Goal: Navigation & Orientation: Find specific page/section

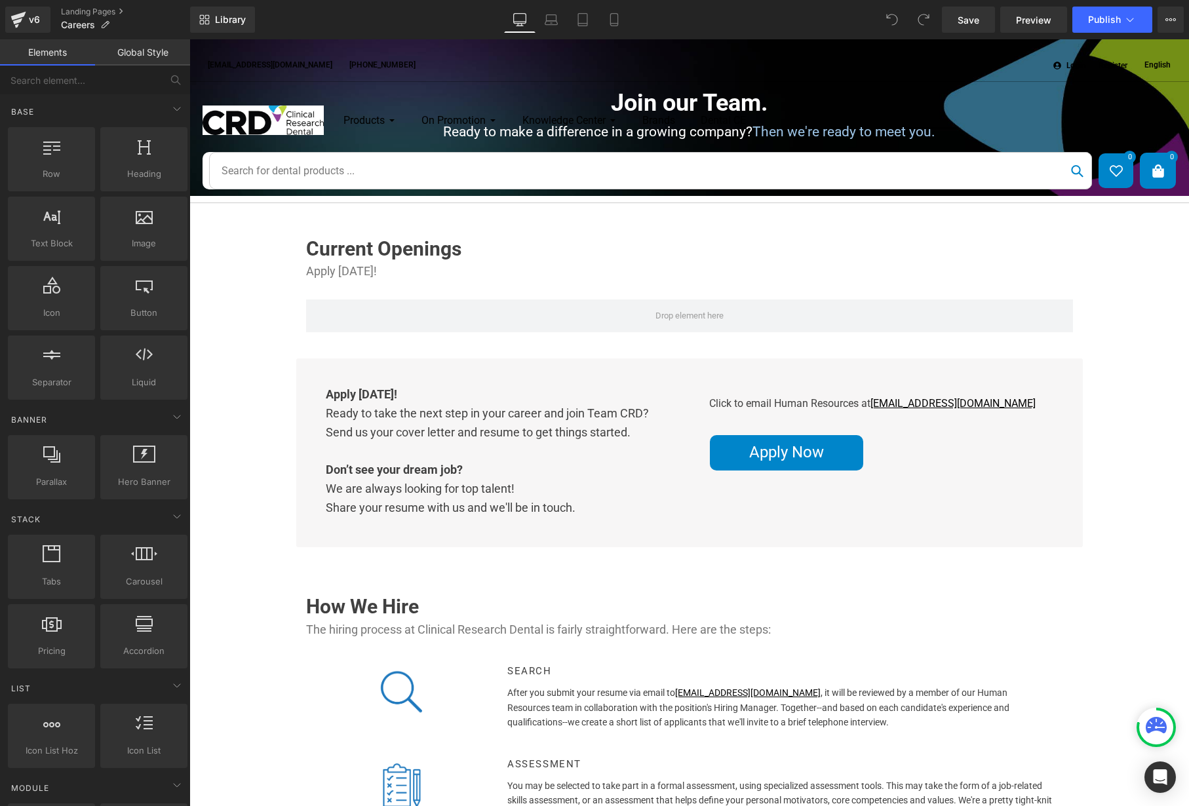
click at [1096, 139] on div "Products Restorative Diagnose Preparation & Rotary Tissue Management Etch & Bon…" at bounding box center [688, 142] width 999 height 121
click at [1093, 138] on div "Products Restorative Diagnose Preparation & Rotary Tissue Management Etch & Bon…" at bounding box center [688, 142] width 999 height 121
click at [910, 94] on div "Products Restorative Diagnose Preparation & Rotary Tissue Management Etch & Bon…" at bounding box center [688, 142] width 999 height 121
click at [212, 19] on link "Library" at bounding box center [222, 20] width 65 height 26
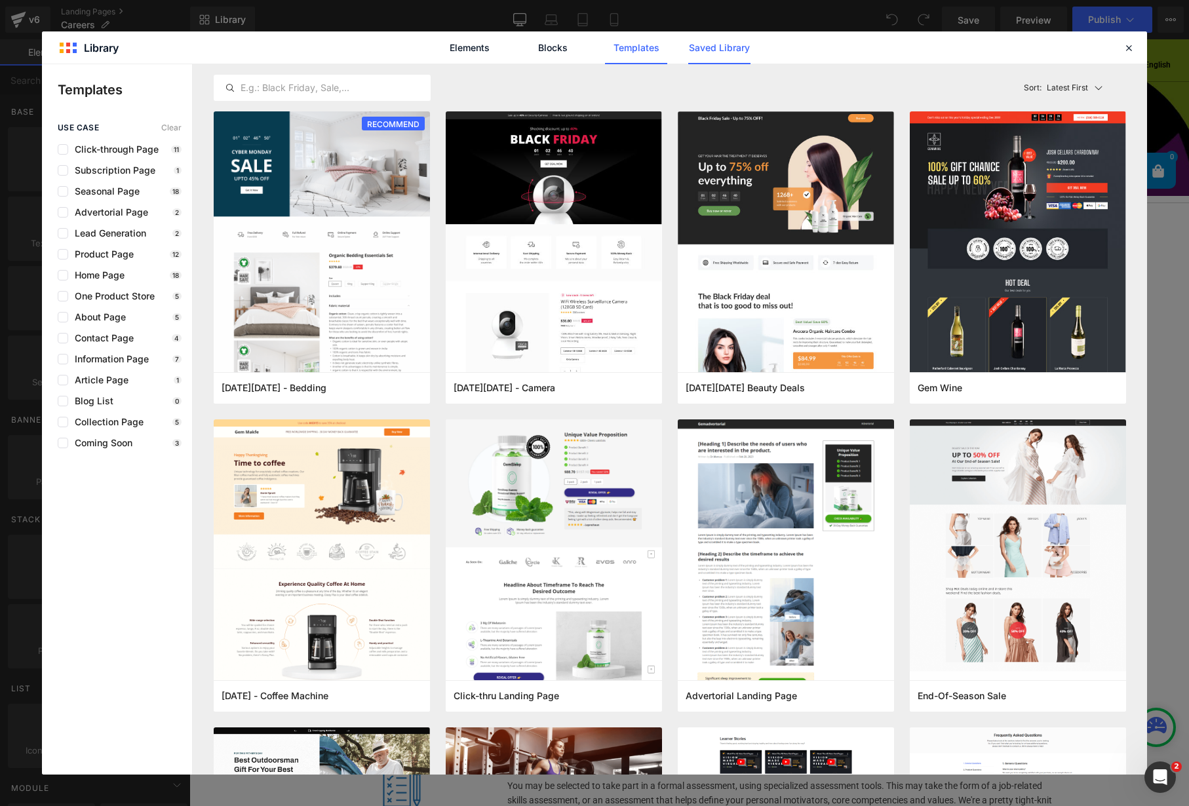
click at [713, 47] on link "Saved Library" at bounding box center [719, 47] width 62 height 33
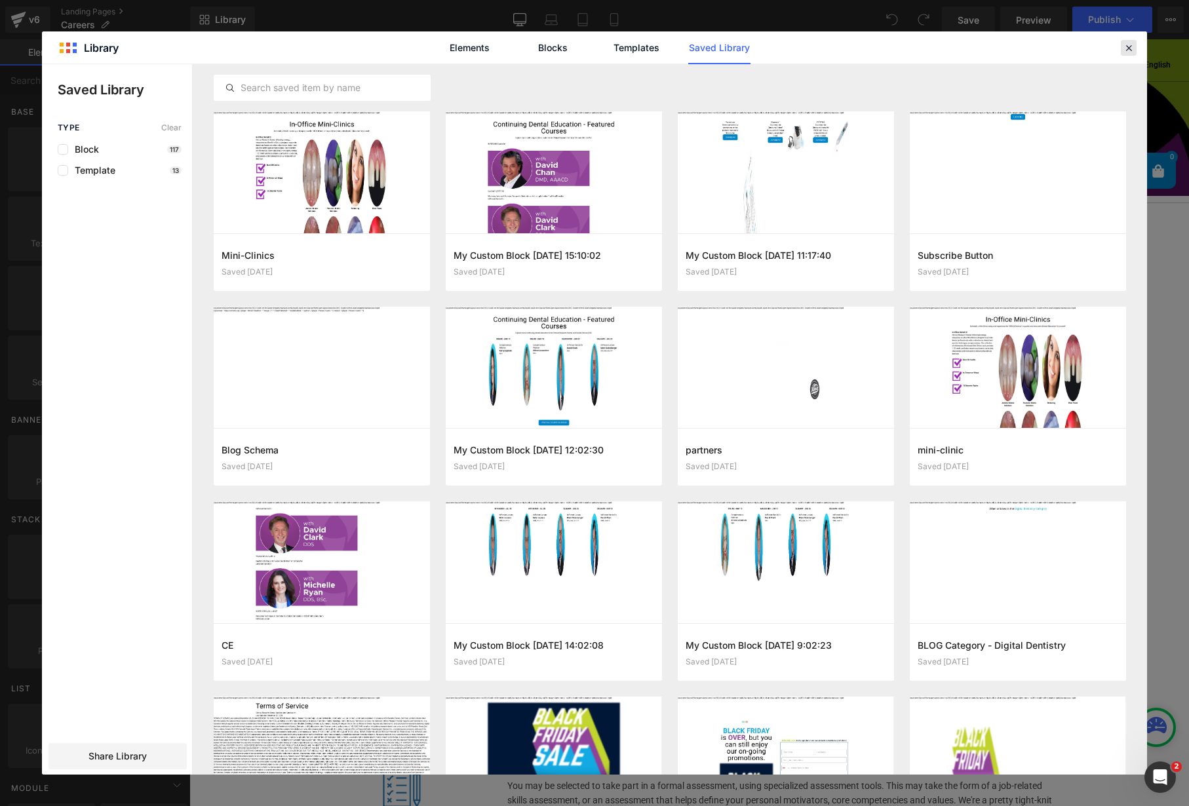
click at [1124, 47] on icon at bounding box center [1129, 48] width 12 height 12
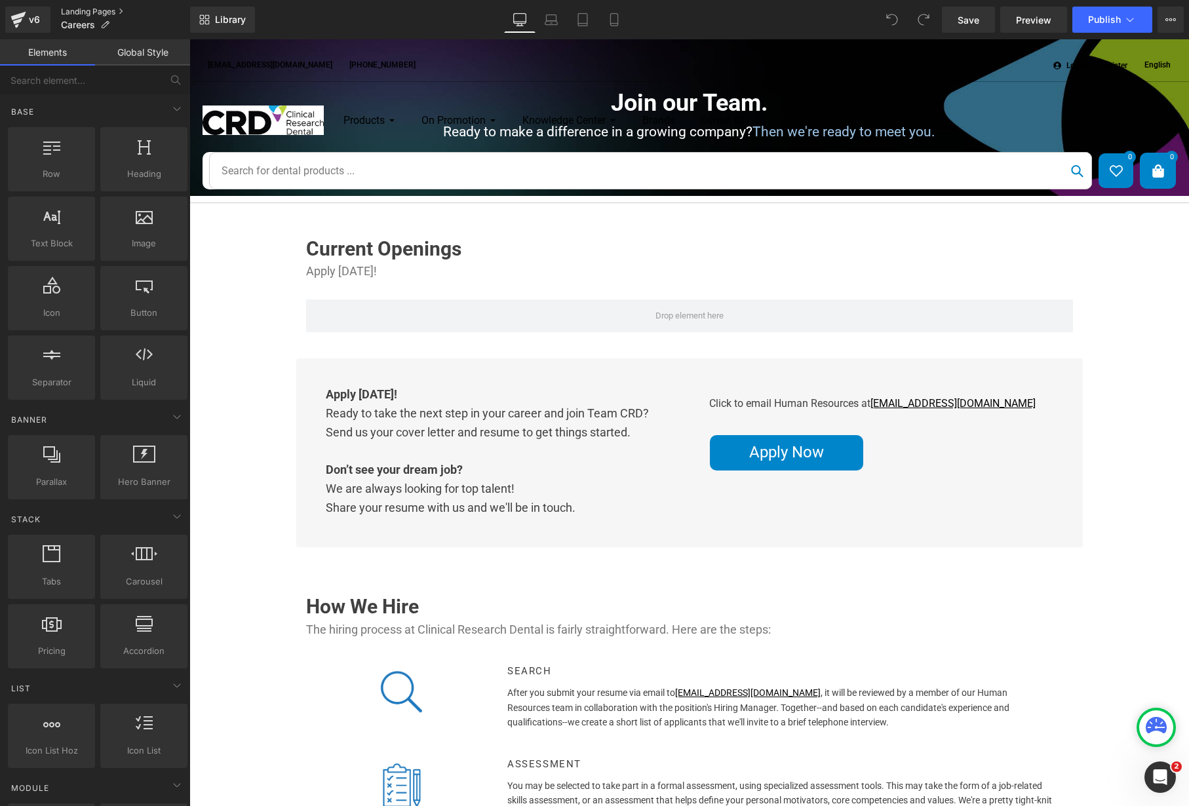
click at [88, 9] on link "Landing Pages" at bounding box center [125, 12] width 129 height 10
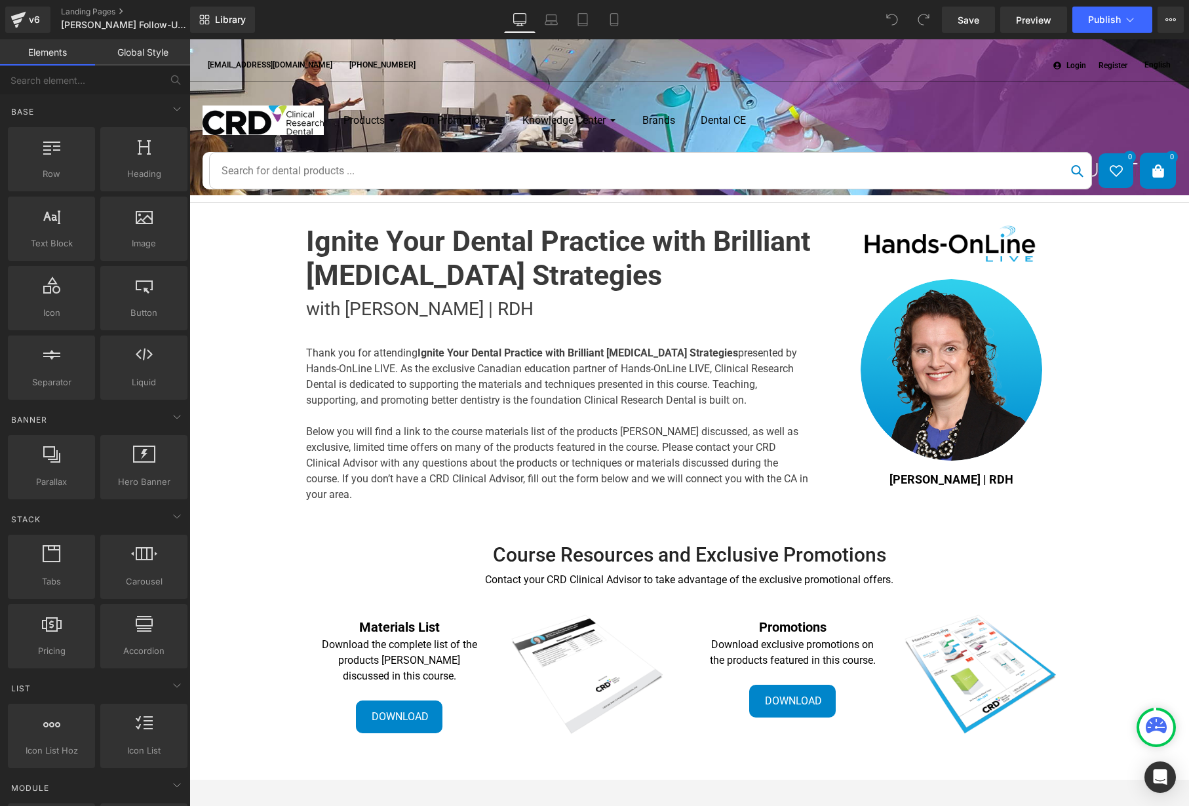
click at [902, 138] on div "Products Restorative Diagnose Preparation & Rotary Tissue Management Etch & Bon…" at bounding box center [688, 142] width 999 height 121
click at [155, 56] on link "Global Style" at bounding box center [142, 52] width 95 height 26
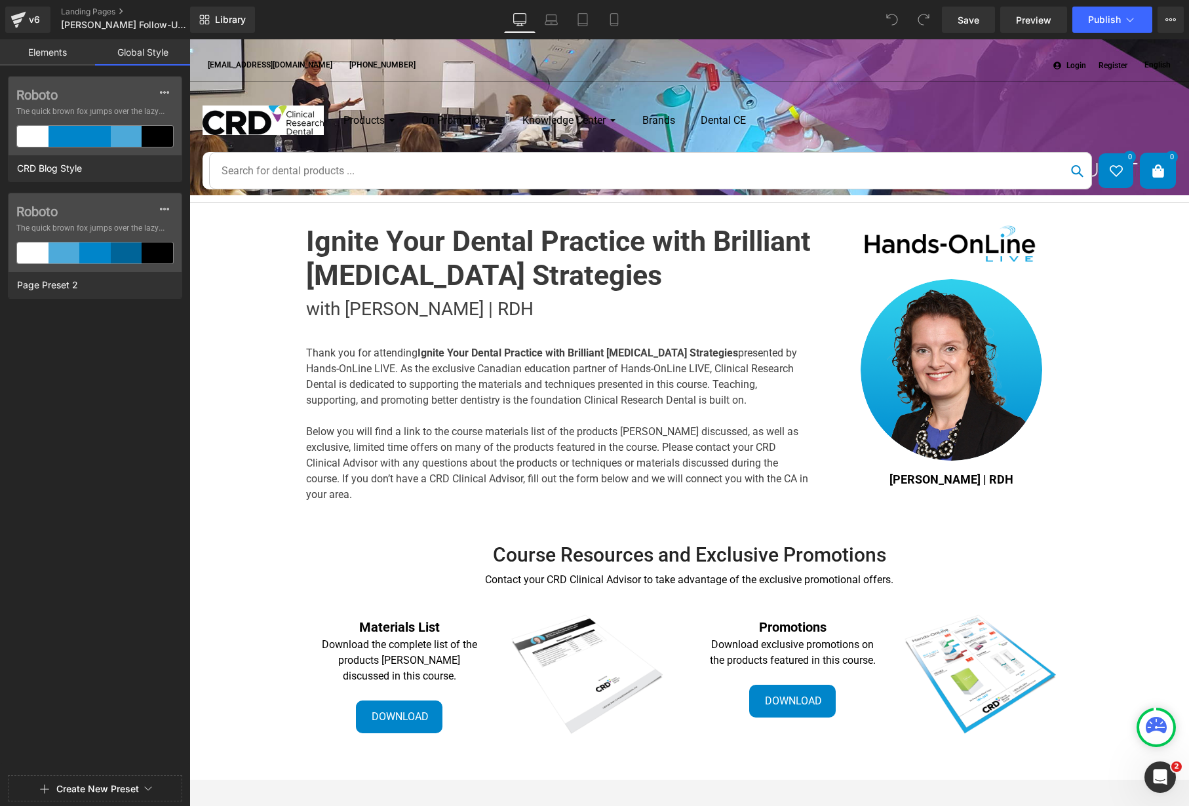
click at [56, 56] on link "Elements" at bounding box center [47, 52] width 95 height 26
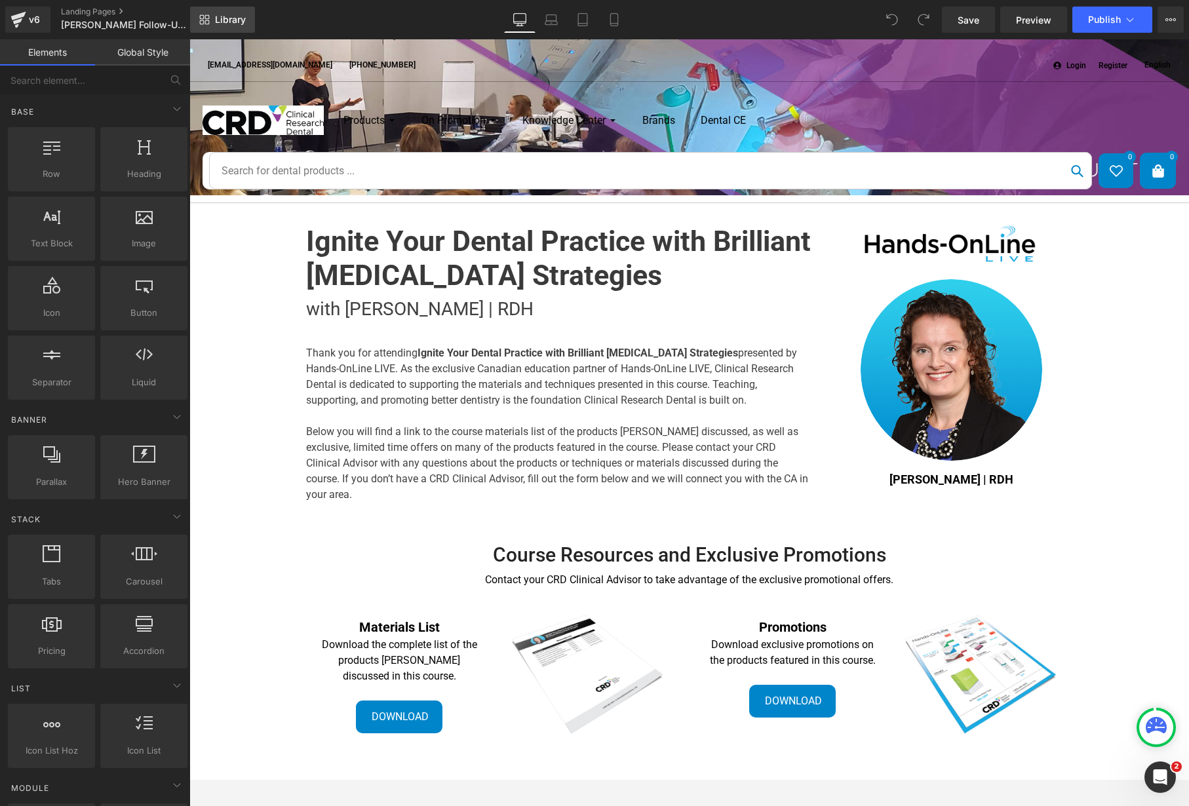
click at [239, 20] on span "Library" at bounding box center [230, 20] width 31 height 12
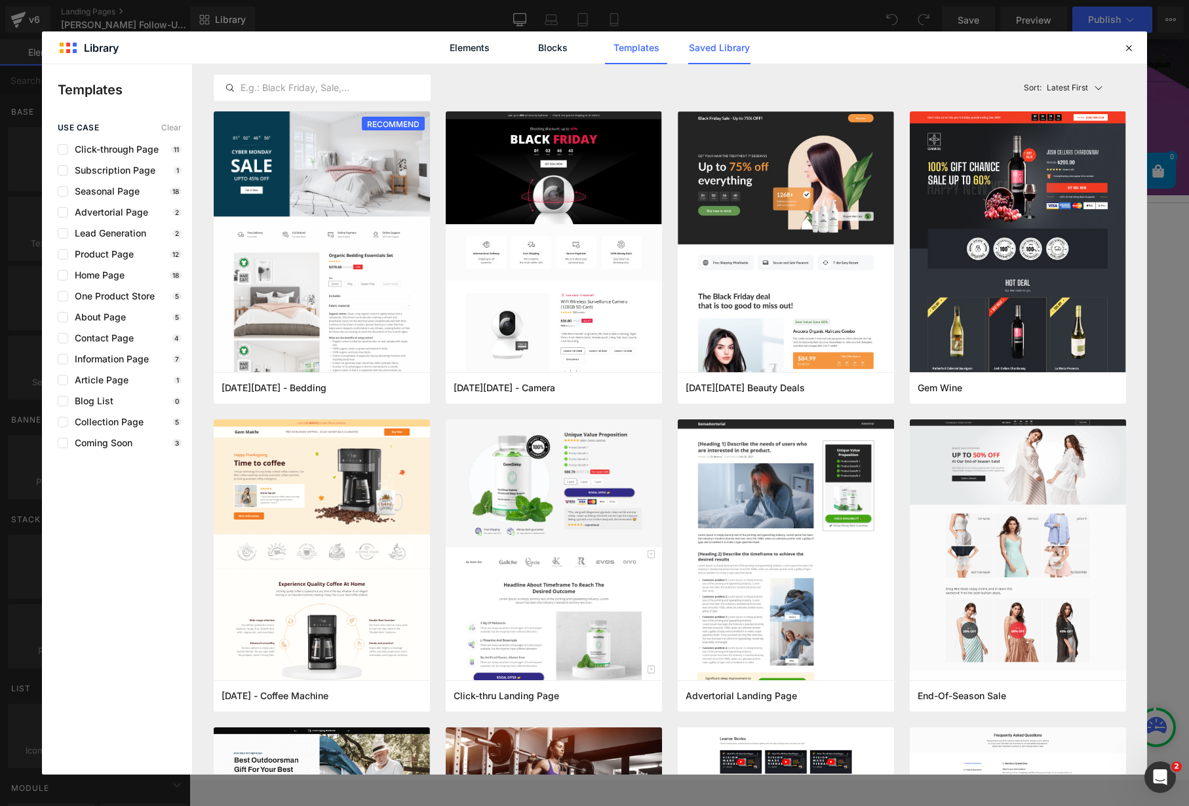
click at [722, 47] on link "Saved Library" at bounding box center [719, 47] width 62 height 33
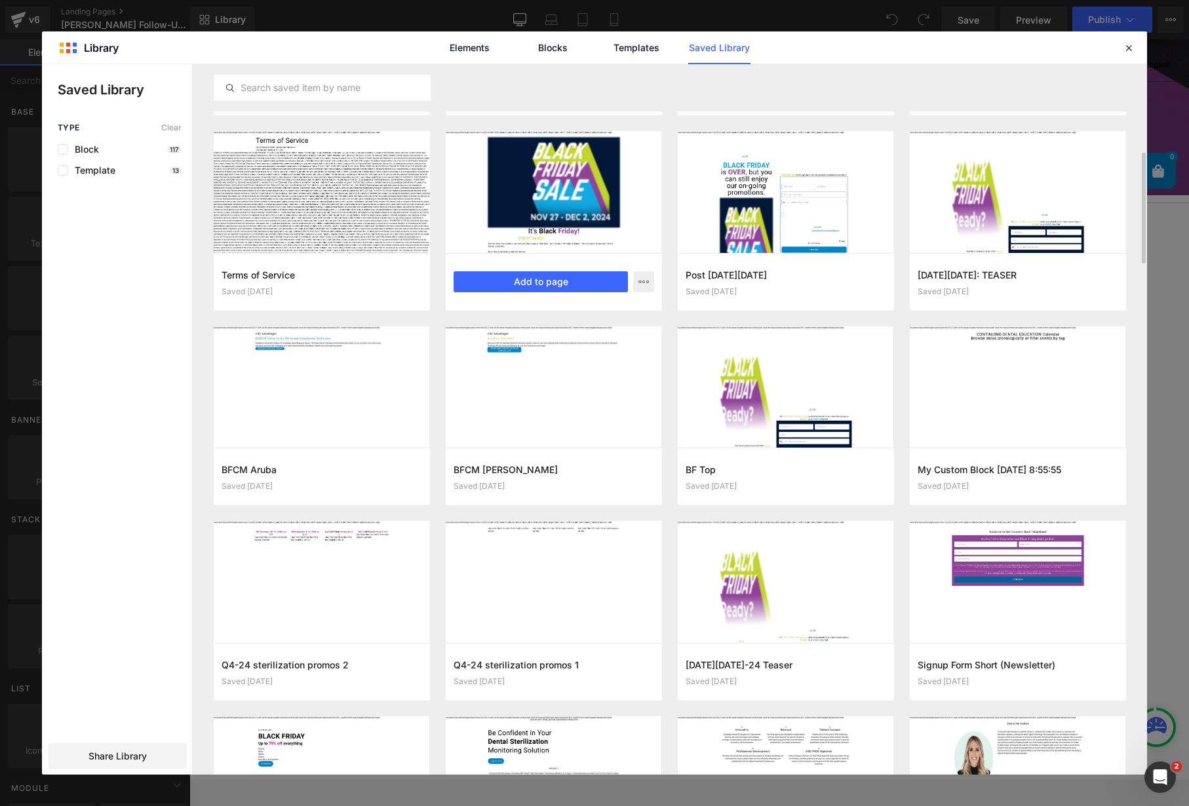
scroll to position [366, 0]
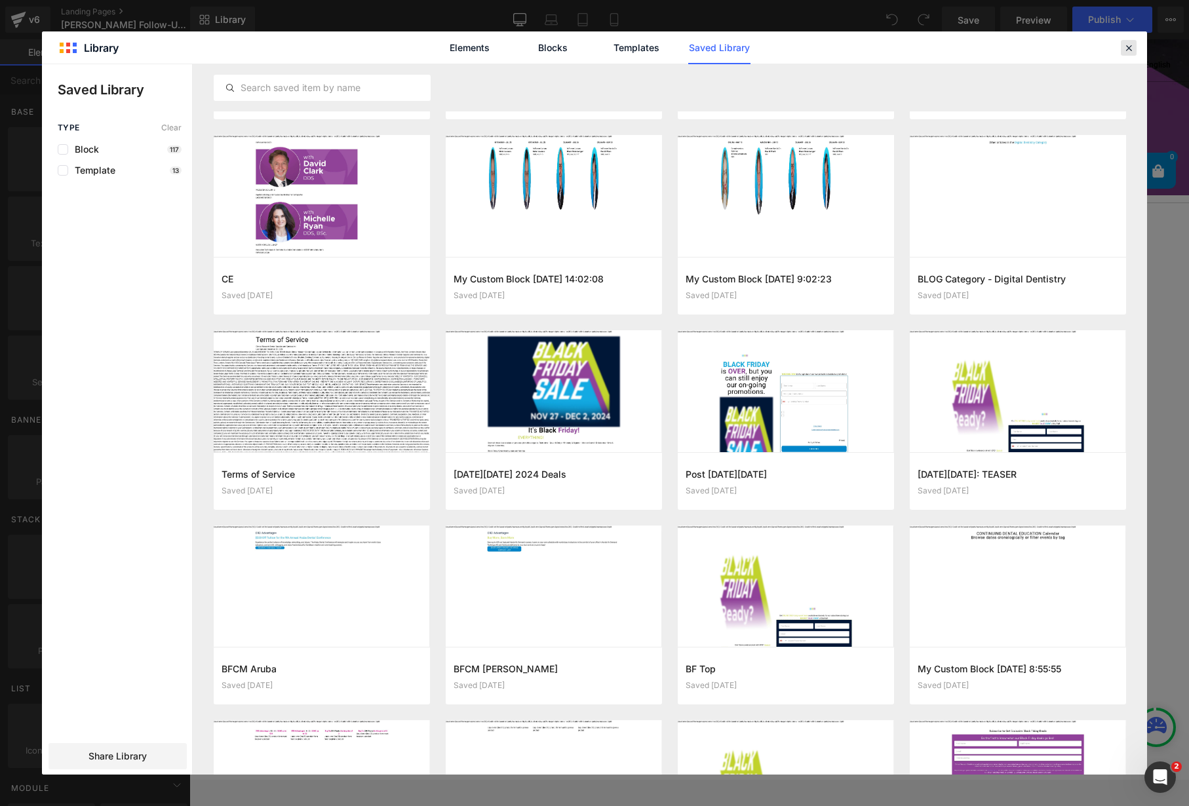
click at [1127, 45] on icon at bounding box center [1129, 48] width 12 height 12
